Goal: Navigation & Orientation: Find specific page/section

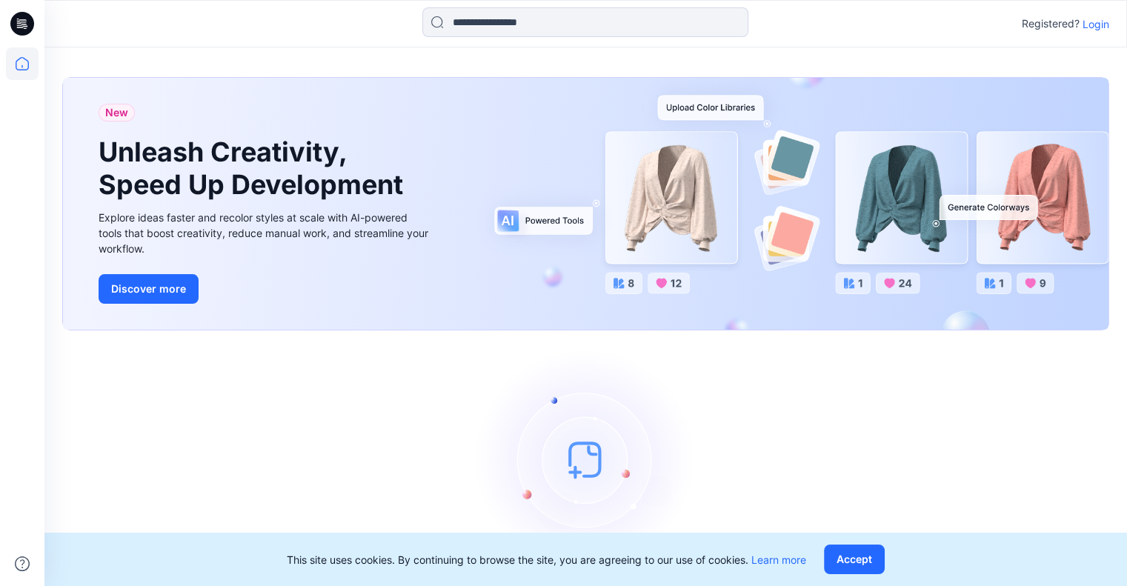
click at [1084, 19] on p "Login" at bounding box center [1095, 24] width 27 height 16
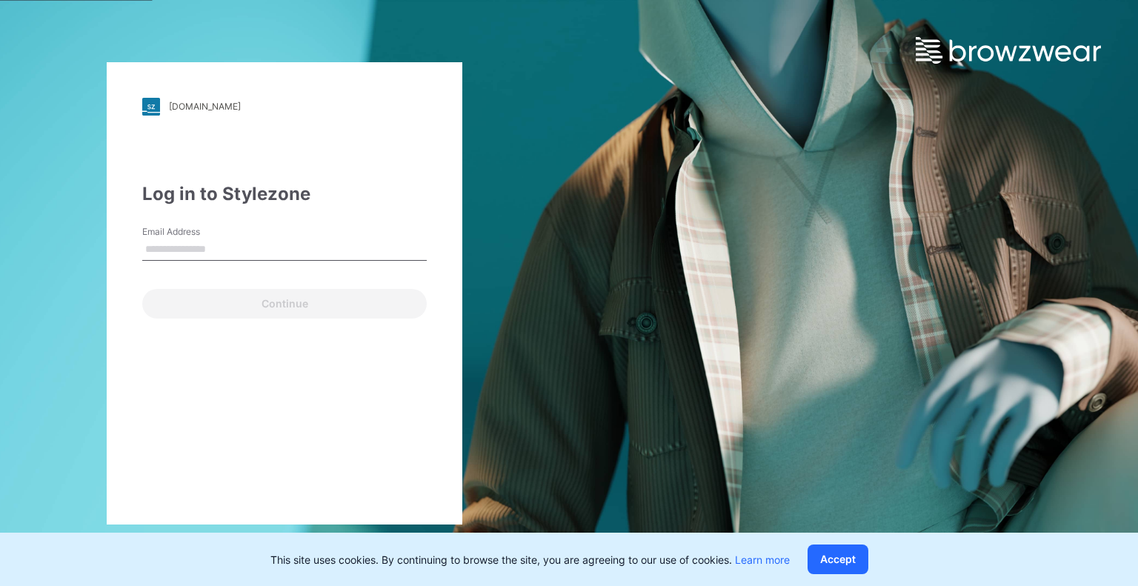
type input "**********"
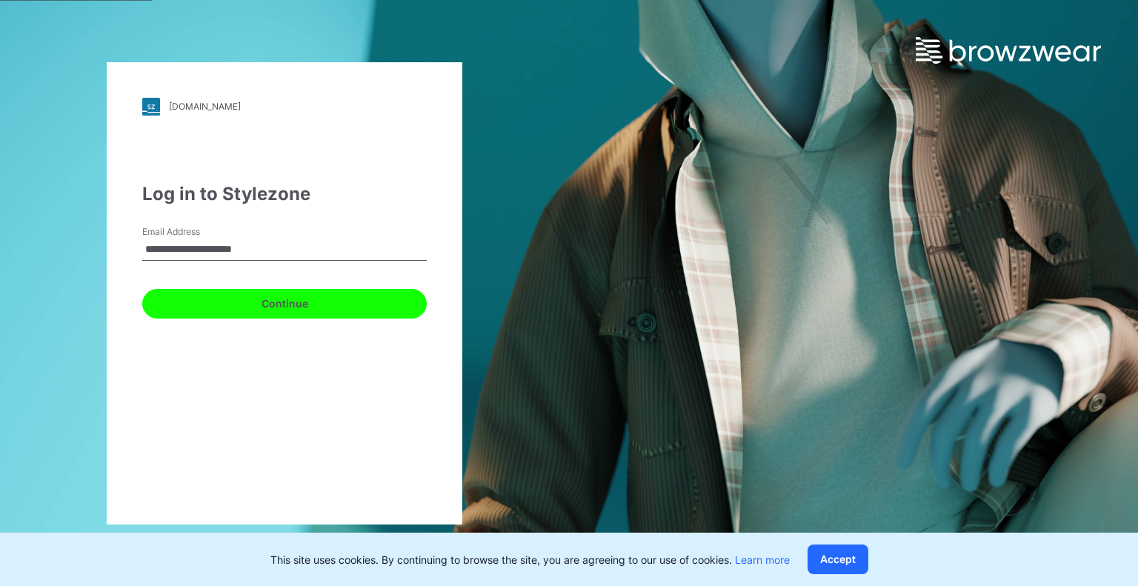
click at [339, 307] on button "Continue" at bounding box center [284, 304] width 284 height 30
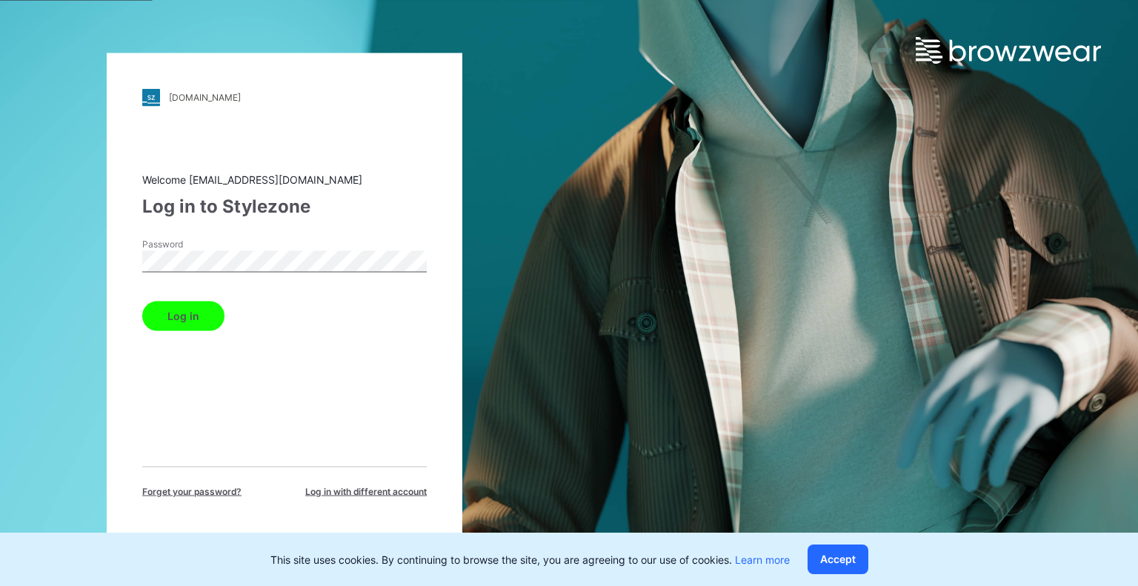
click at [181, 317] on button "Log in" at bounding box center [183, 316] width 82 height 30
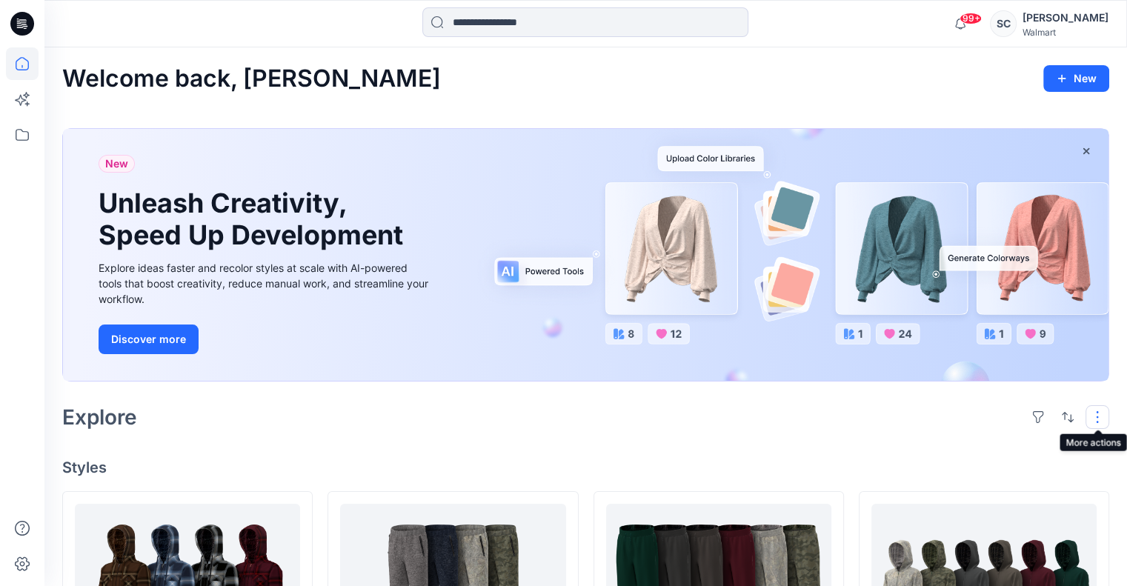
click at [1095, 417] on button "button" at bounding box center [1097, 417] width 24 height 24
click at [1044, 479] on p "Folder View" at bounding box center [1033, 482] width 93 height 18
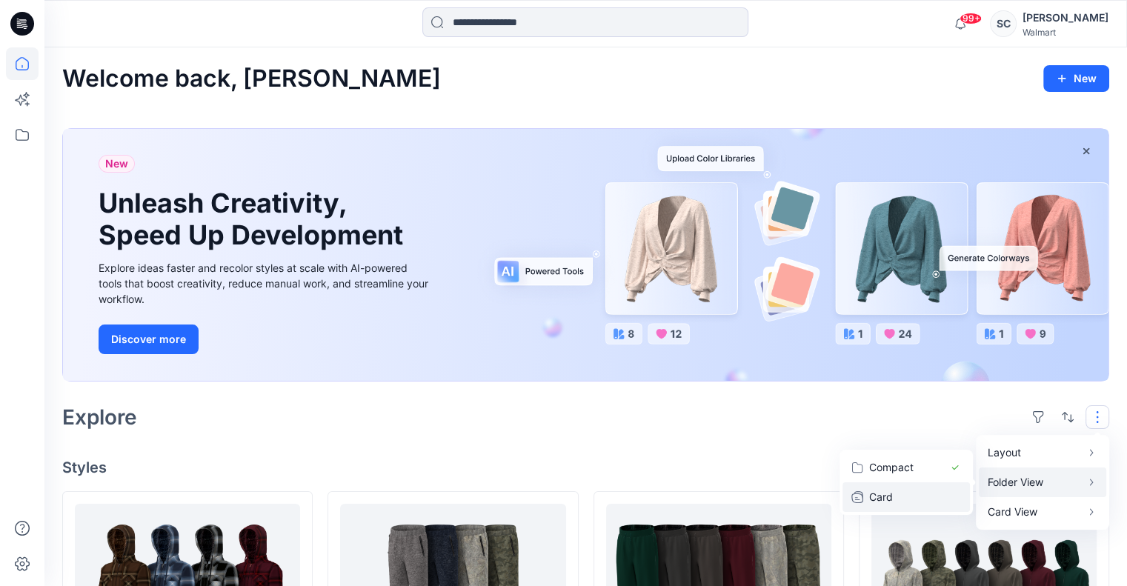
click at [906, 496] on p "Card" at bounding box center [906, 497] width 74 height 18
click at [861, 411] on div "Explore Layout Grid Large Grid Folder View Compact Card Card View Card Info" at bounding box center [585, 417] width 1047 height 36
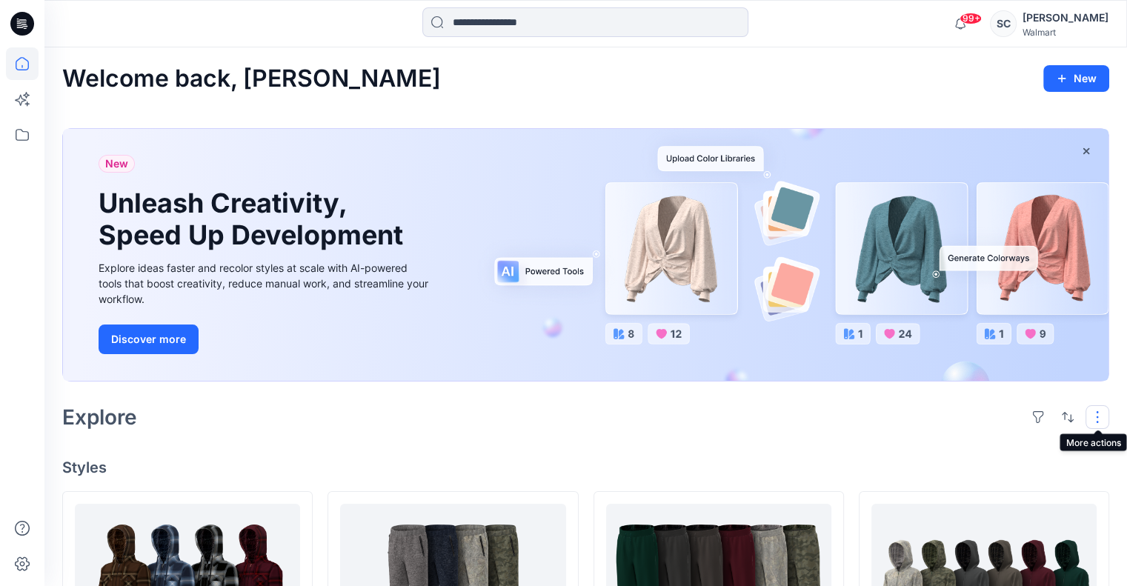
click at [1093, 419] on button "button" at bounding box center [1097, 417] width 24 height 24
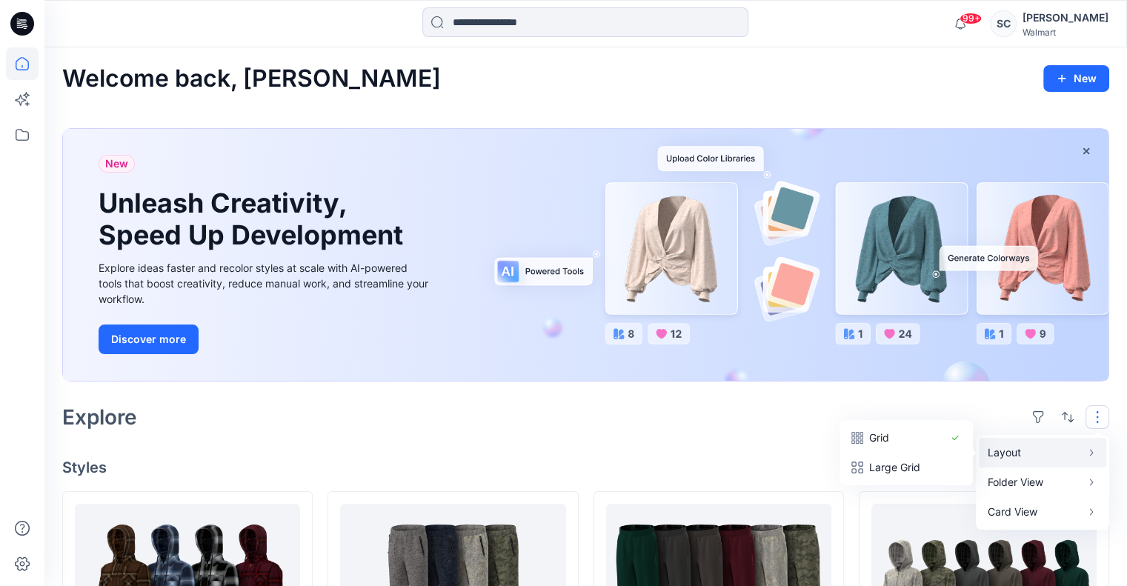
click at [1022, 453] on p "Layout" at bounding box center [1033, 453] width 93 height 18
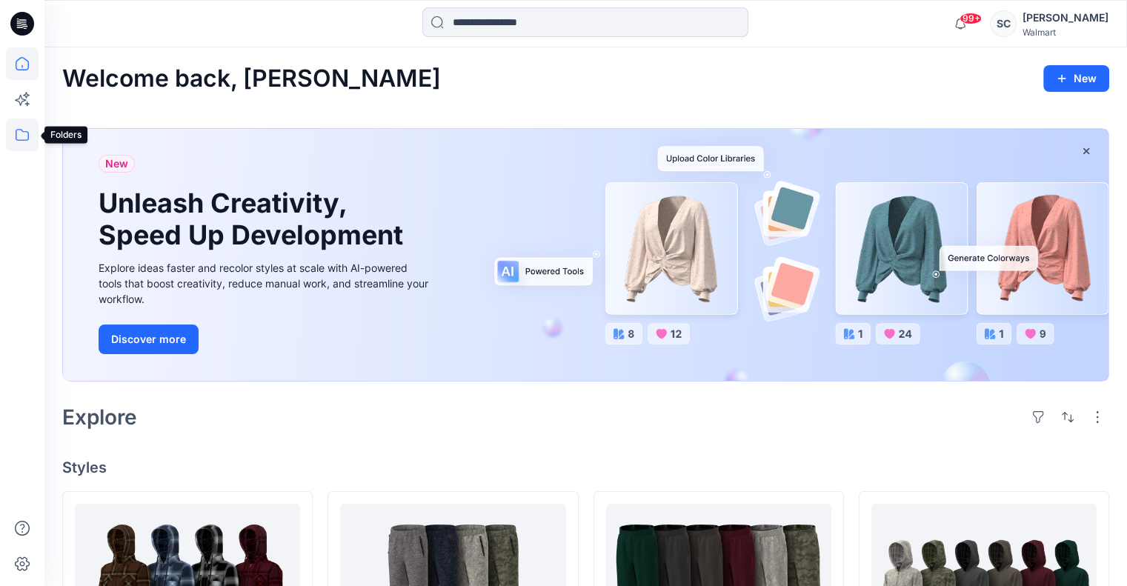
click at [21, 133] on icon at bounding box center [22, 135] width 33 height 33
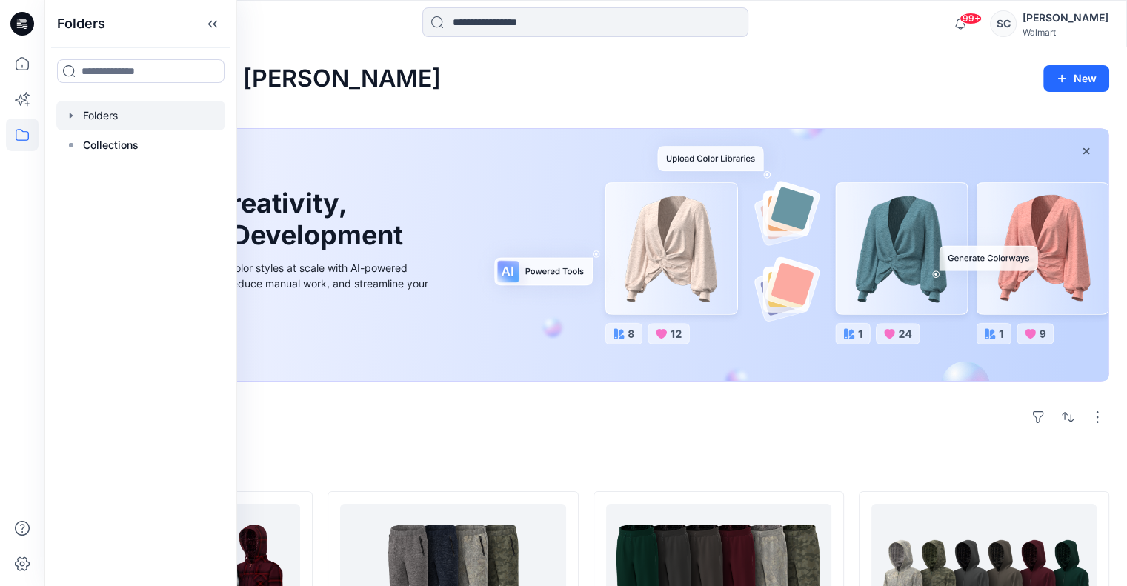
click at [137, 119] on div at bounding box center [140, 116] width 169 height 30
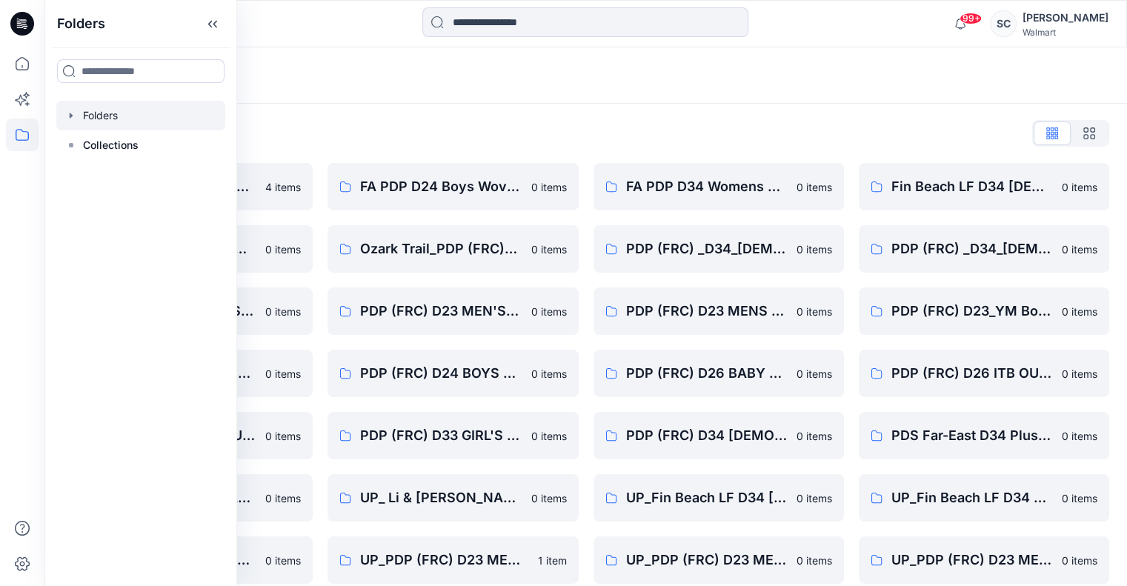
click at [322, 127] on div "Folders List" at bounding box center [585, 133] width 1047 height 24
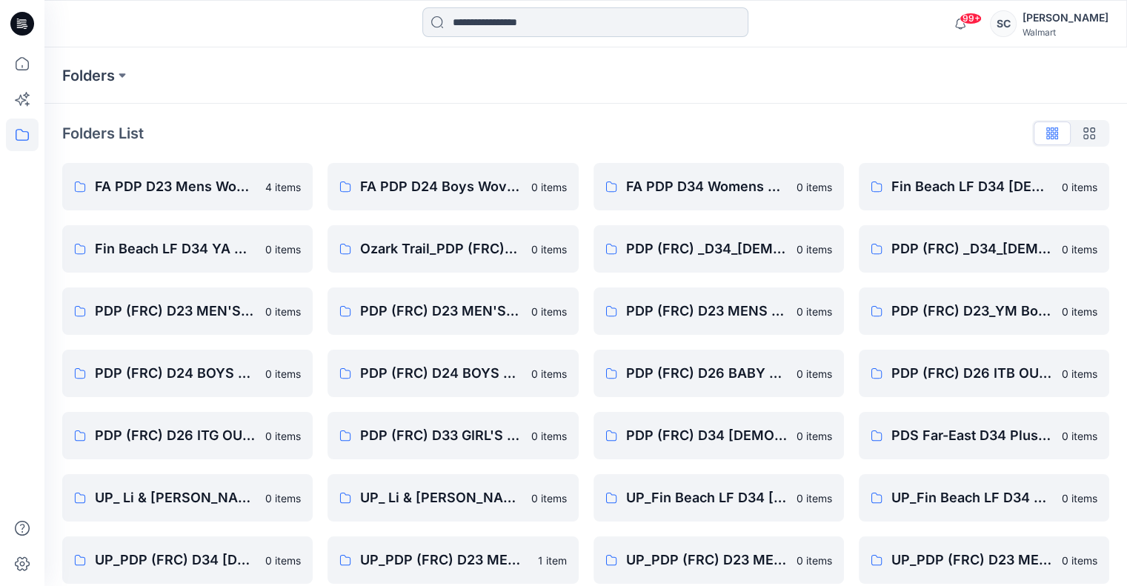
click at [521, 36] on input at bounding box center [585, 22] width 326 height 30
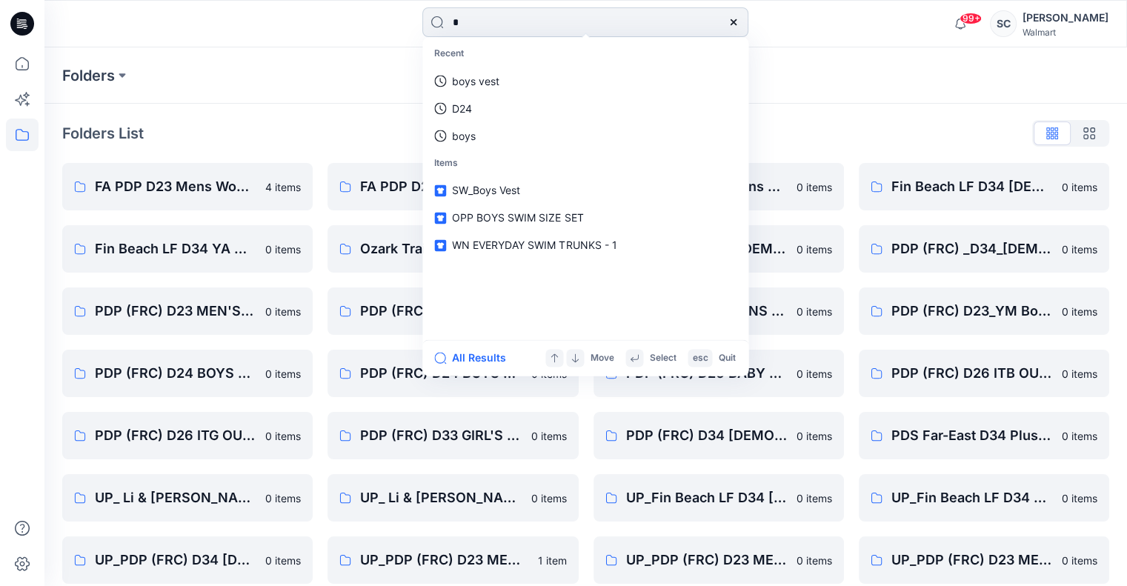
type input "**"
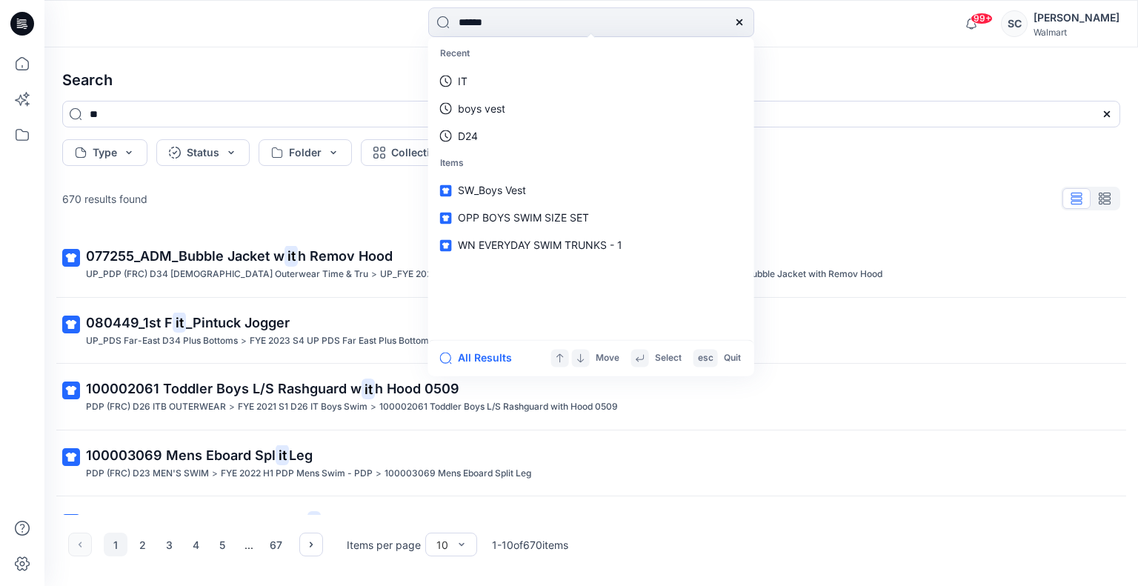
type input "*******"
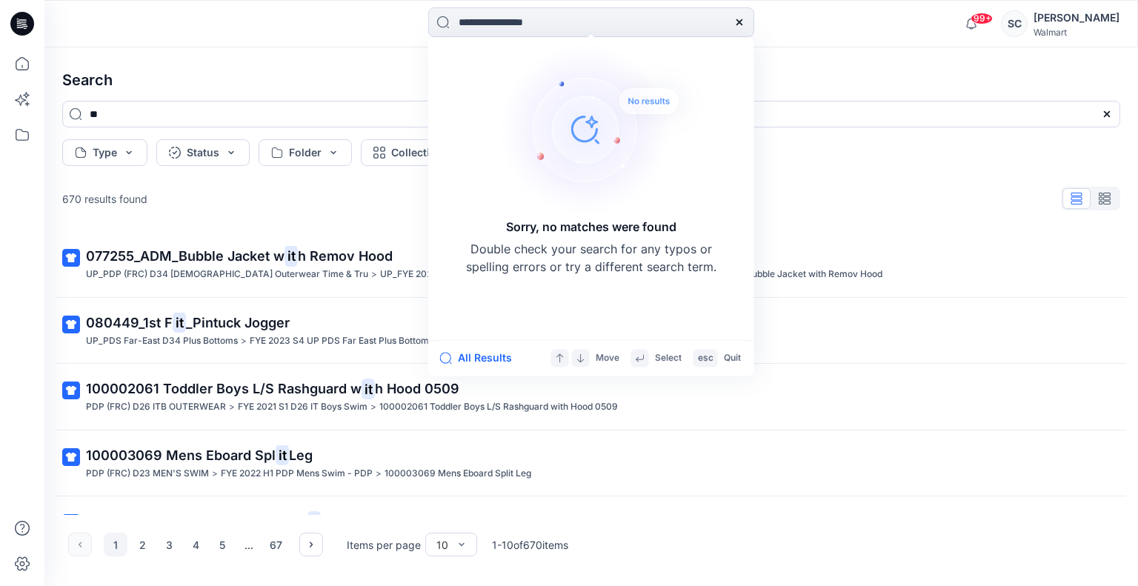
type input "*******"
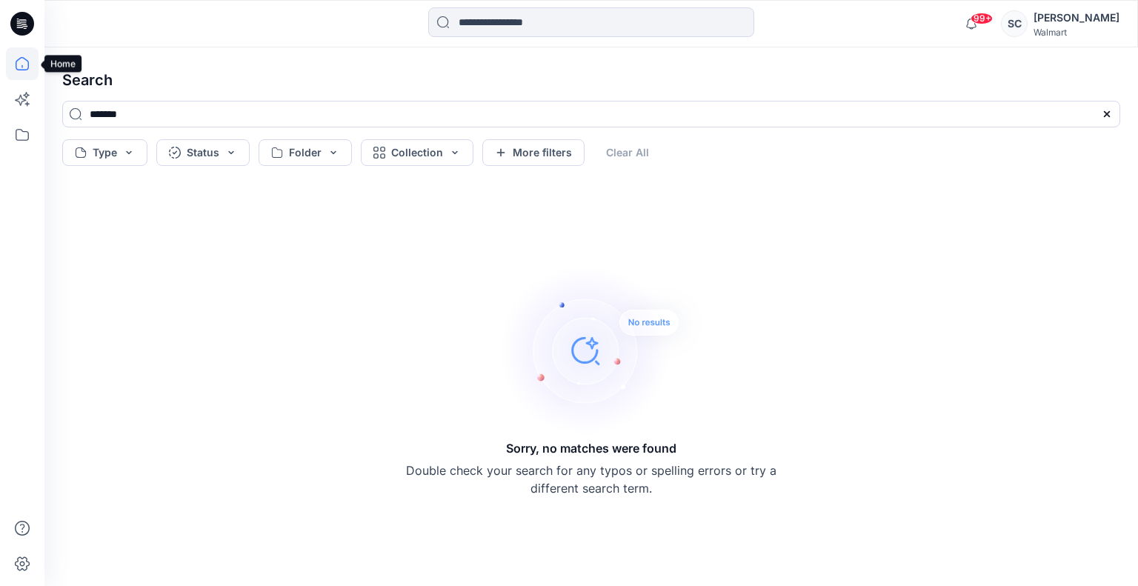
click at [19, 61] on icon at bounding box center [22, 63] width 33 height 33
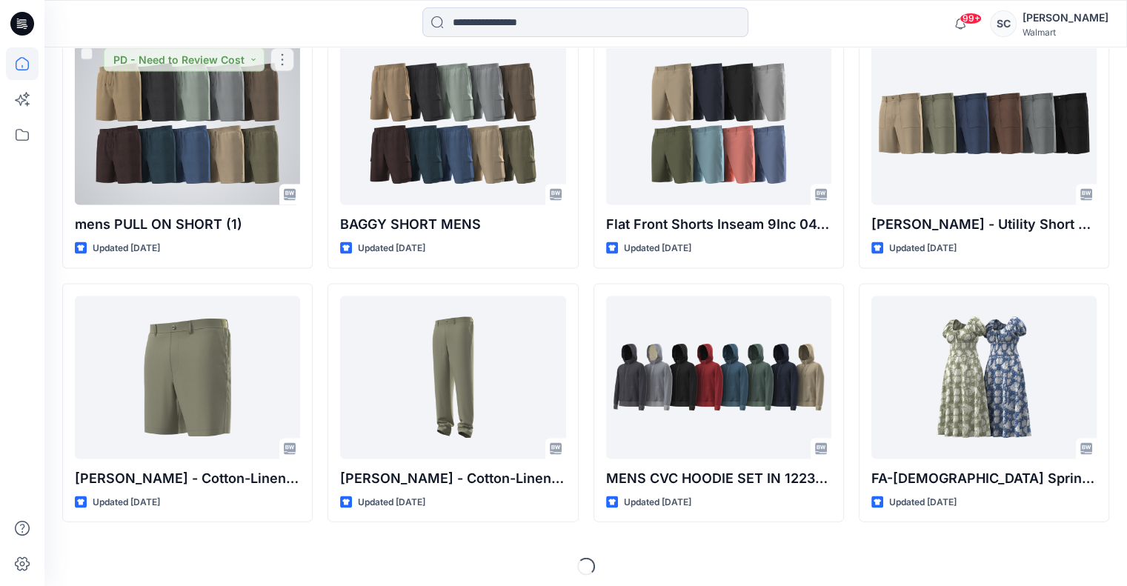
scroll to position [3001, 0]
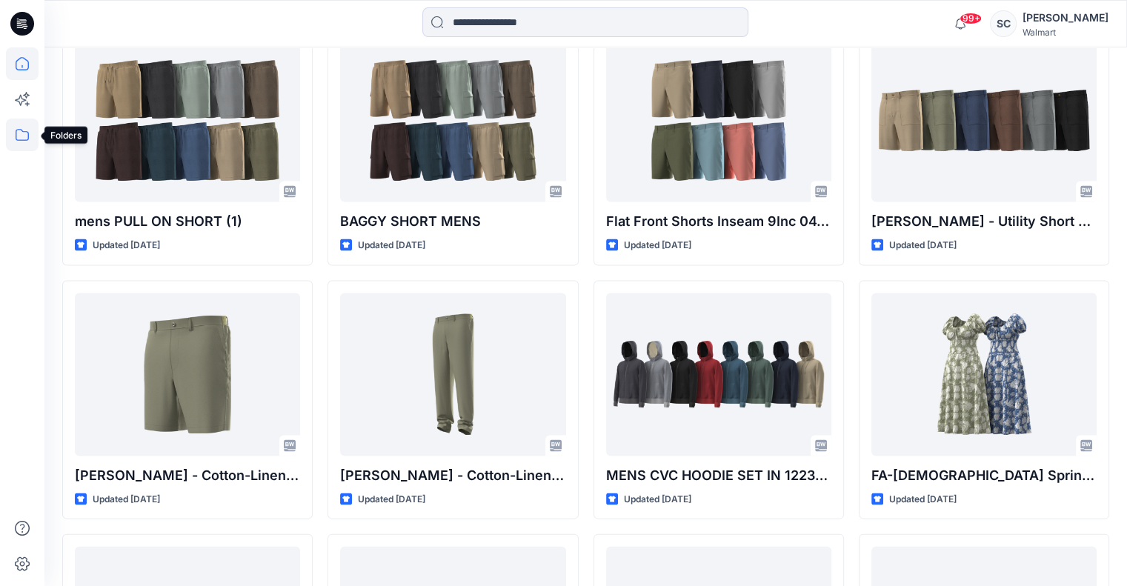
click at [18, 139] on icon at bounding box center [22, 135] width 13 height 12
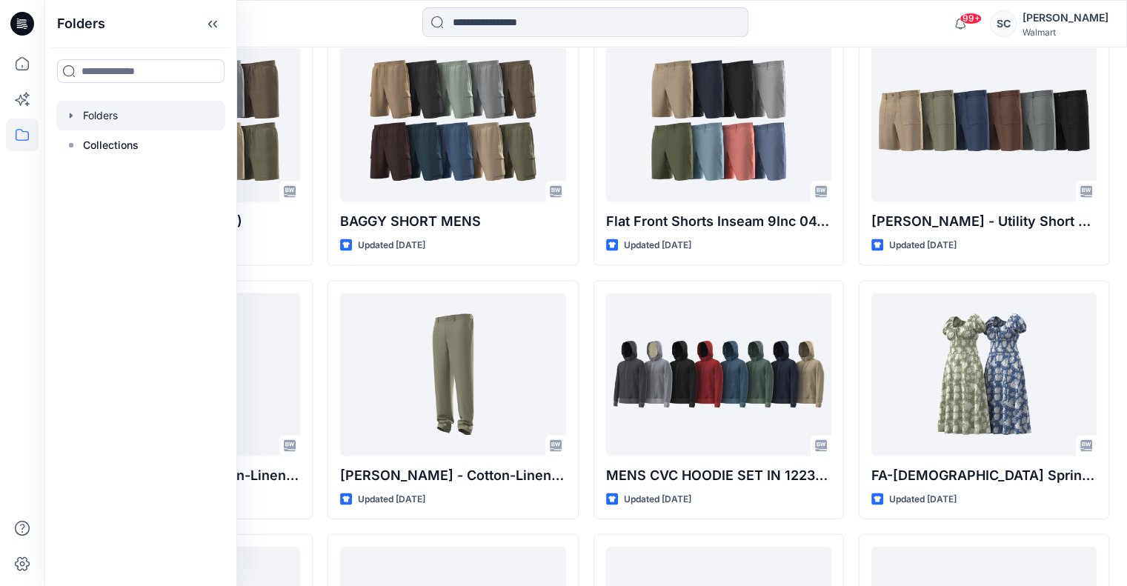
click at [80, 124] on div at bounding box center [140, 116] width 169 height 30
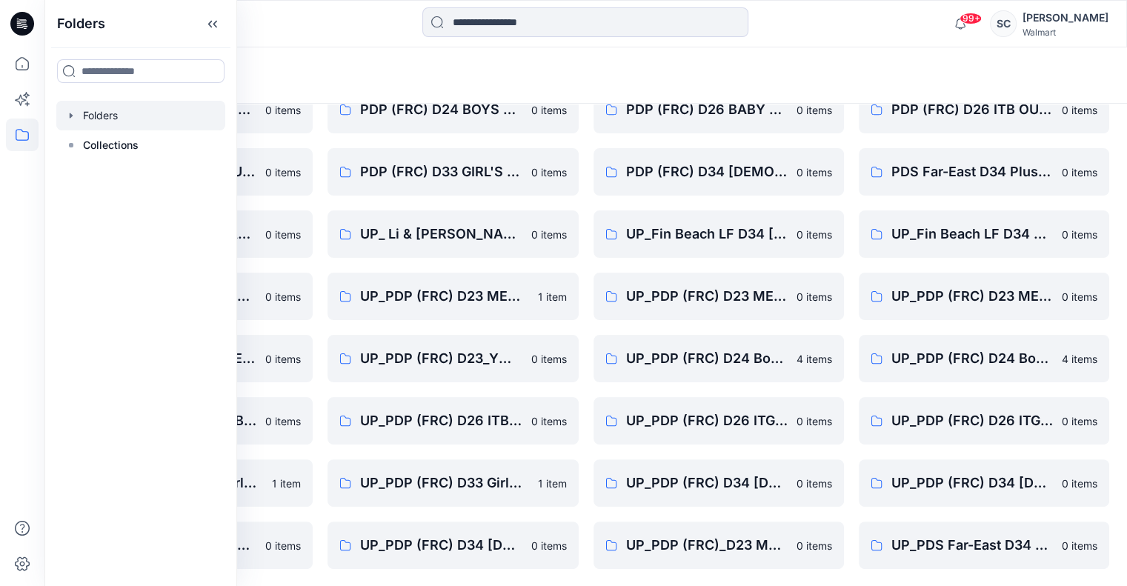
click at [656, 63] on div "Folders" at bounding box center [585, 75] width 1082 height 56
